Goal: Find specific page/section

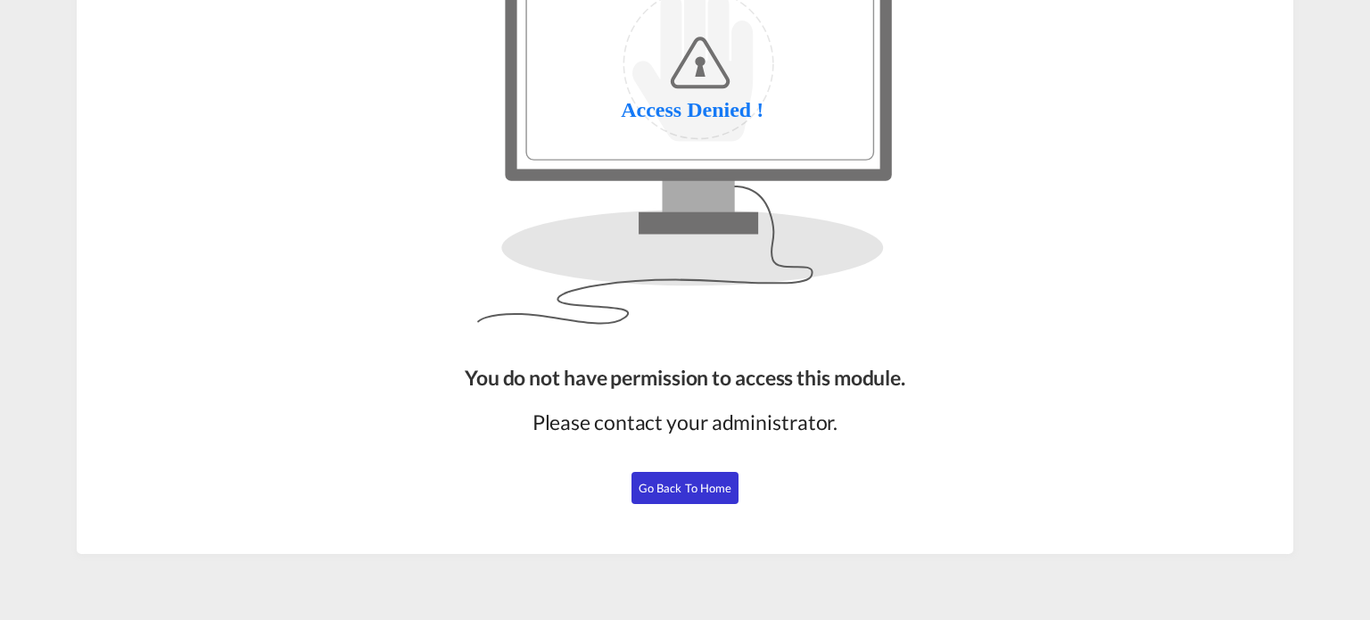
click at [681, 489] on span "Go Back to Home" at bounding box center [686, 488] width 94 height 14
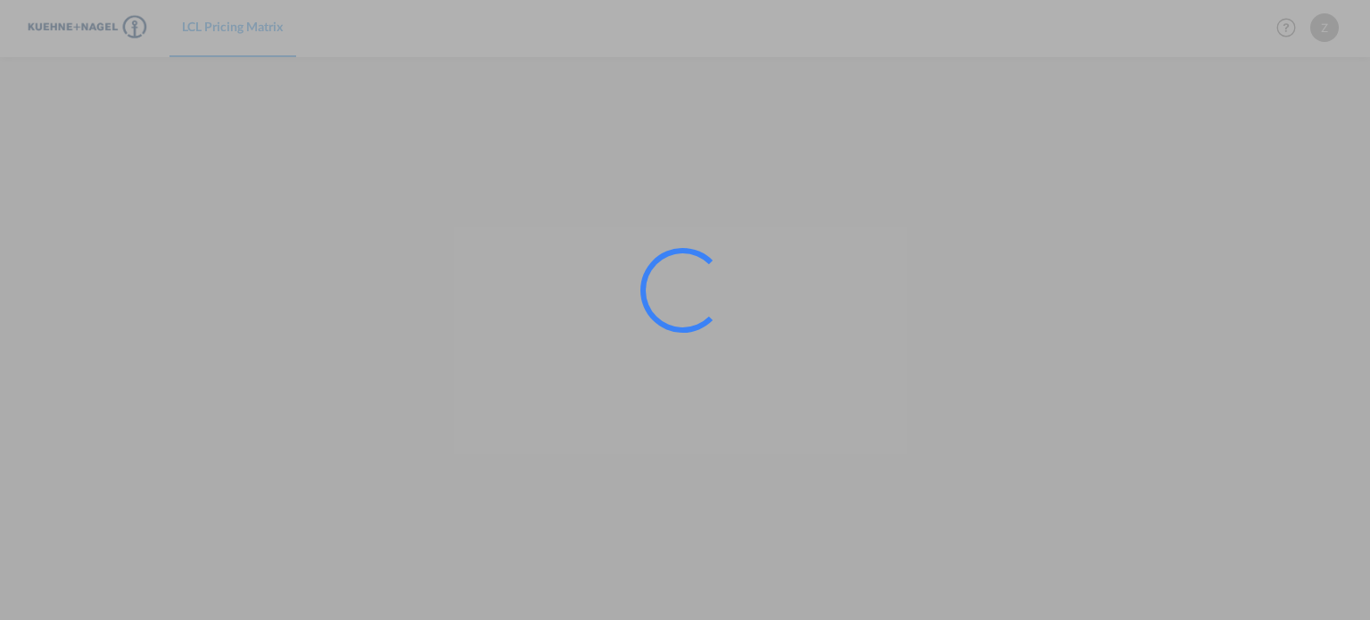
click at [660, 160] on div at bounding box center [685, 310] width 1370 height 620
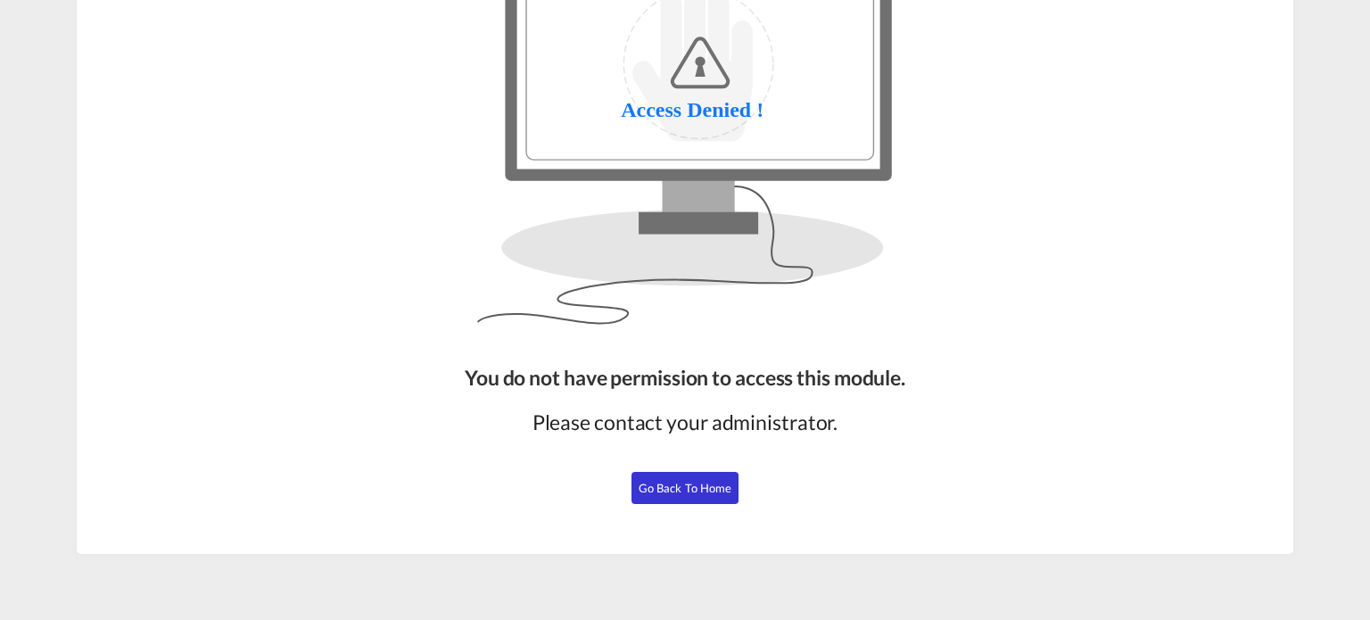
click at [726, 491] on button "Go Back to Home" at bounding box center [684, 488] width 107 height 32
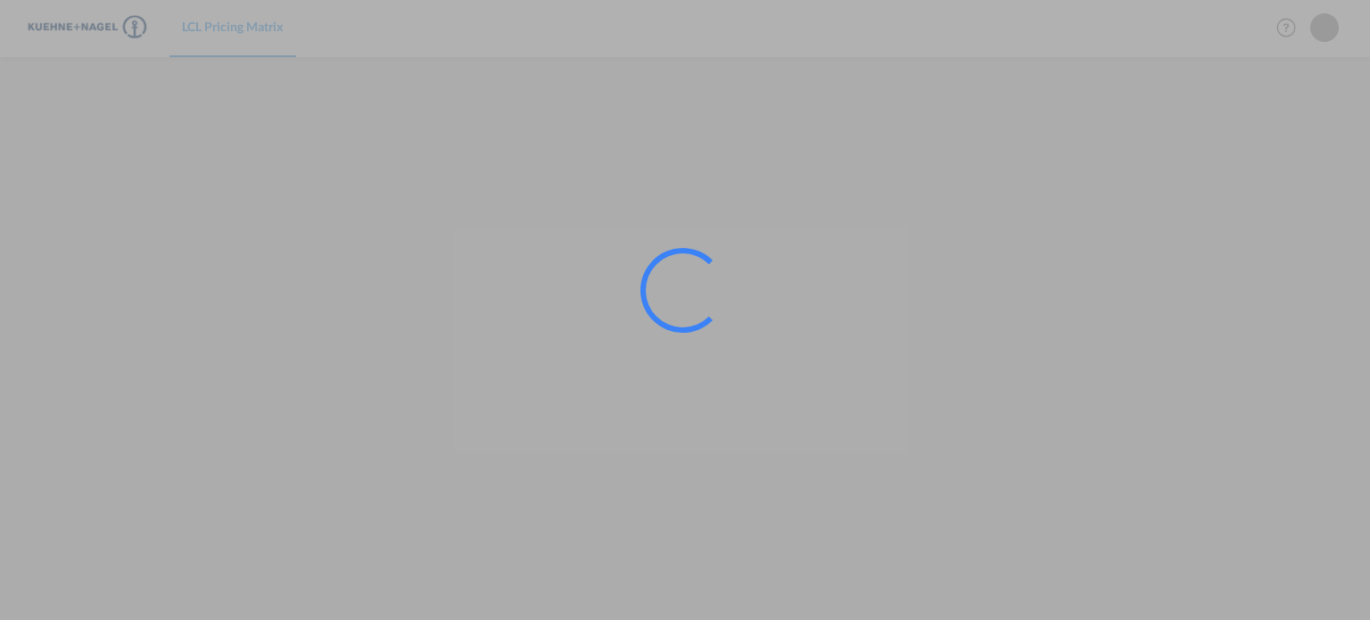
scroll to position [161, 0]
click at [914, 294] on div at bounding box center [685, 310] width 1370 height 620
